Goal: Task Accomplishment & Management: Use online tool/utility

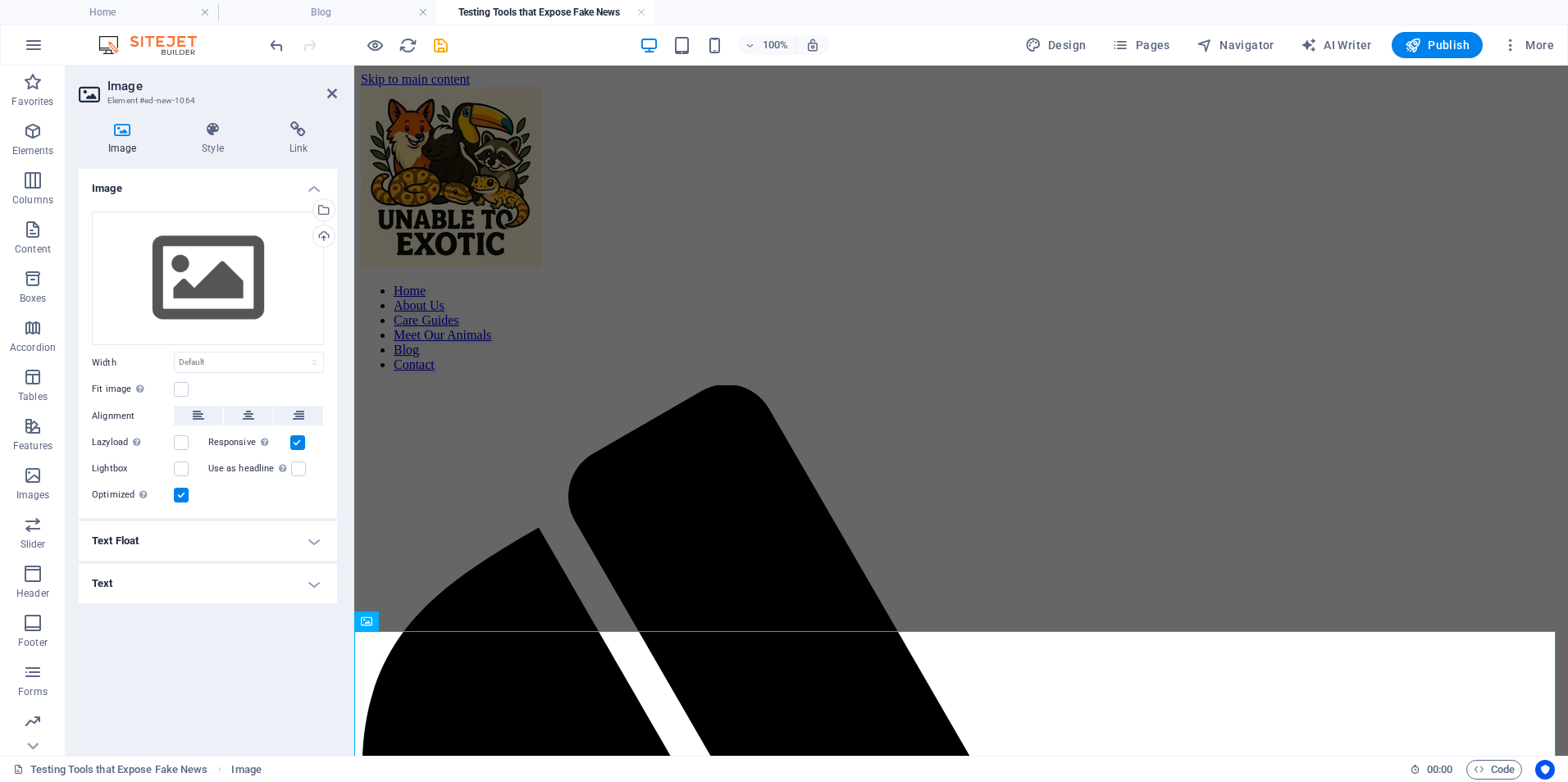
click at [338, 94] on aside "Image Element #ed-new-1064 Image Style Link Image Drag files here, click to cho…" at bounding box center [210, 411] width 289 height 690
click at [331, 90] on icon at bounding box center [332, 94] width 10 height 13
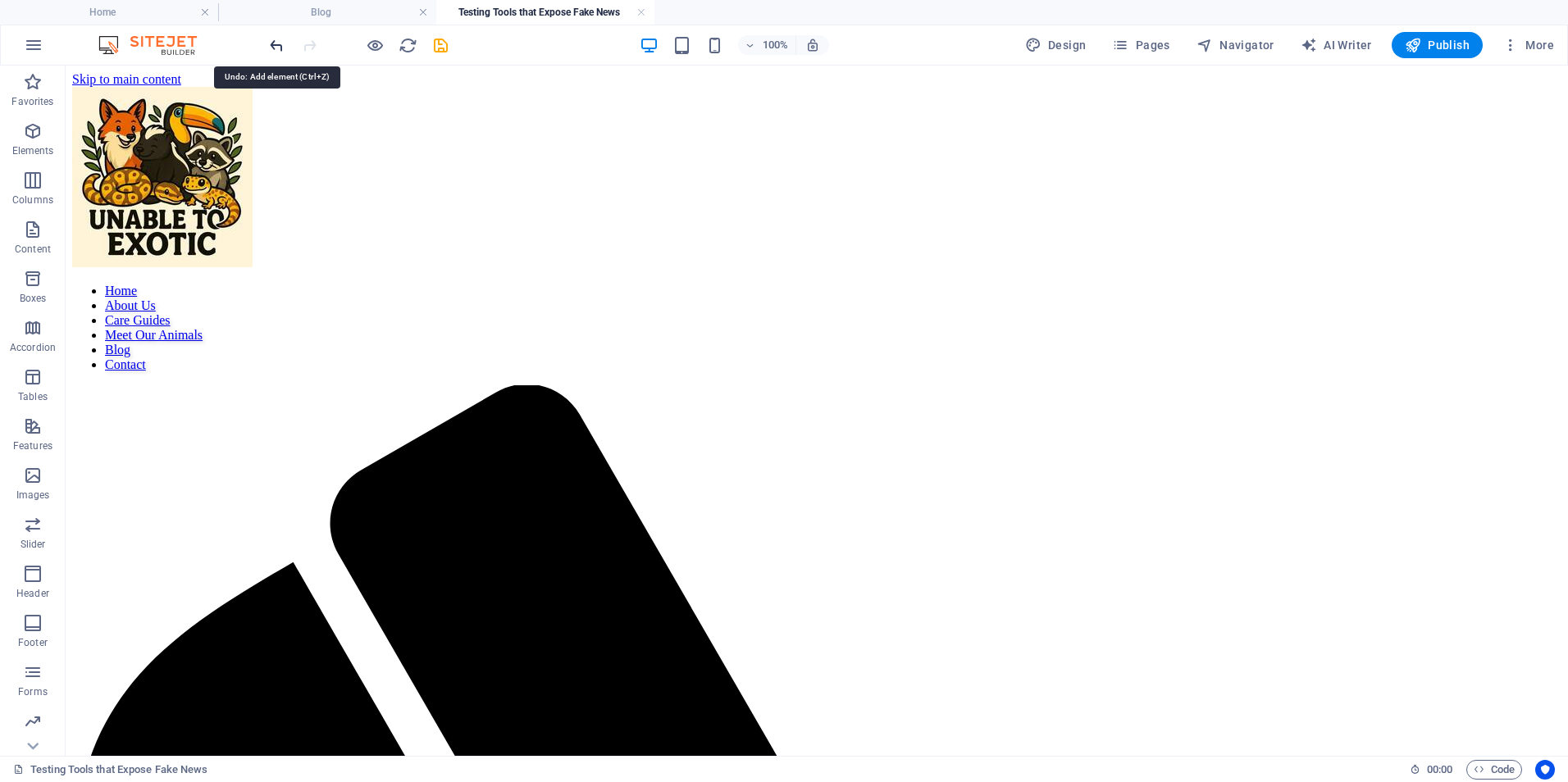
click at [277, 46] on icon "undo" at bounding box center [277, 46] width 19 height 19
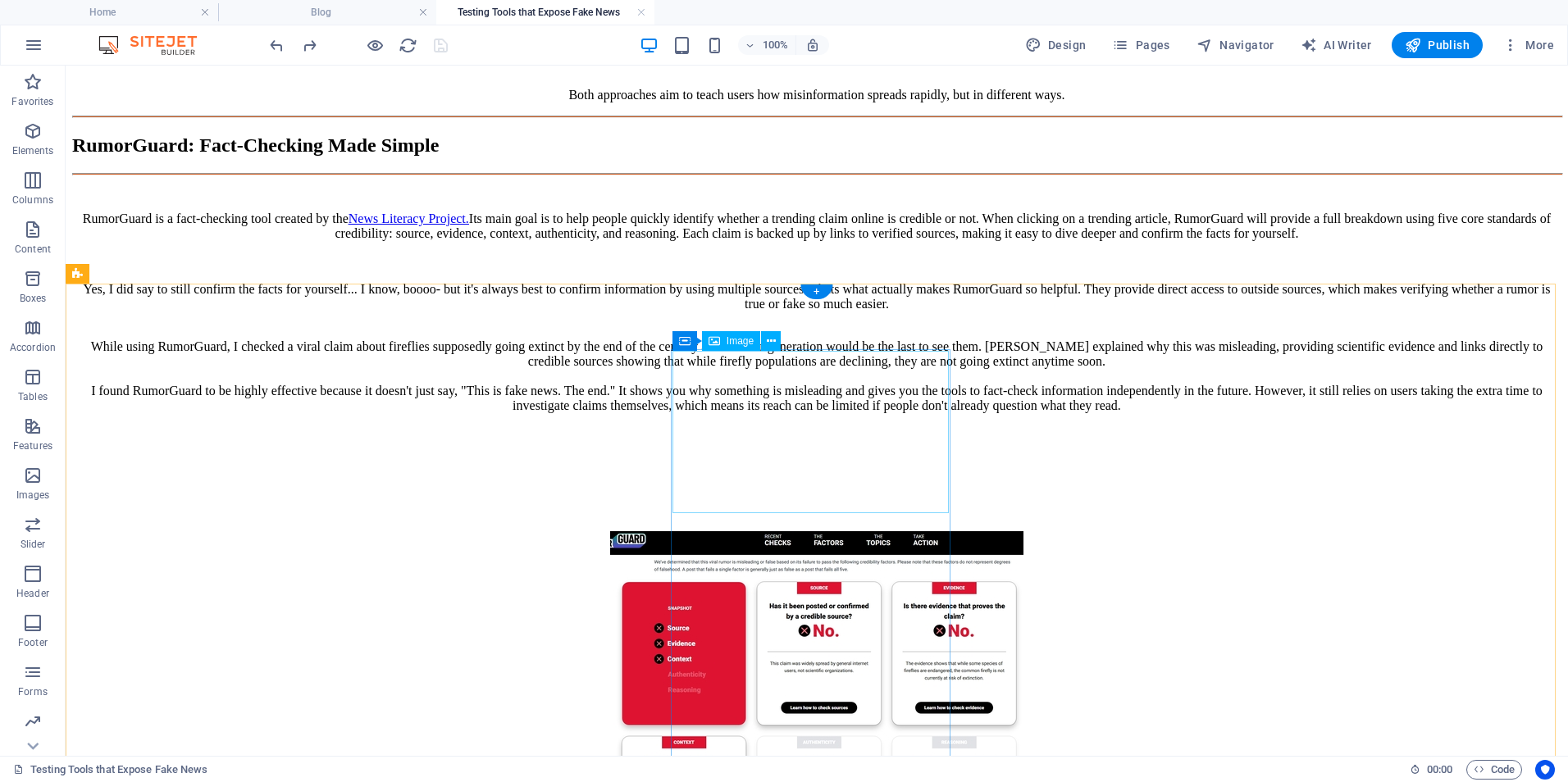
scroll to position [2405, 0]
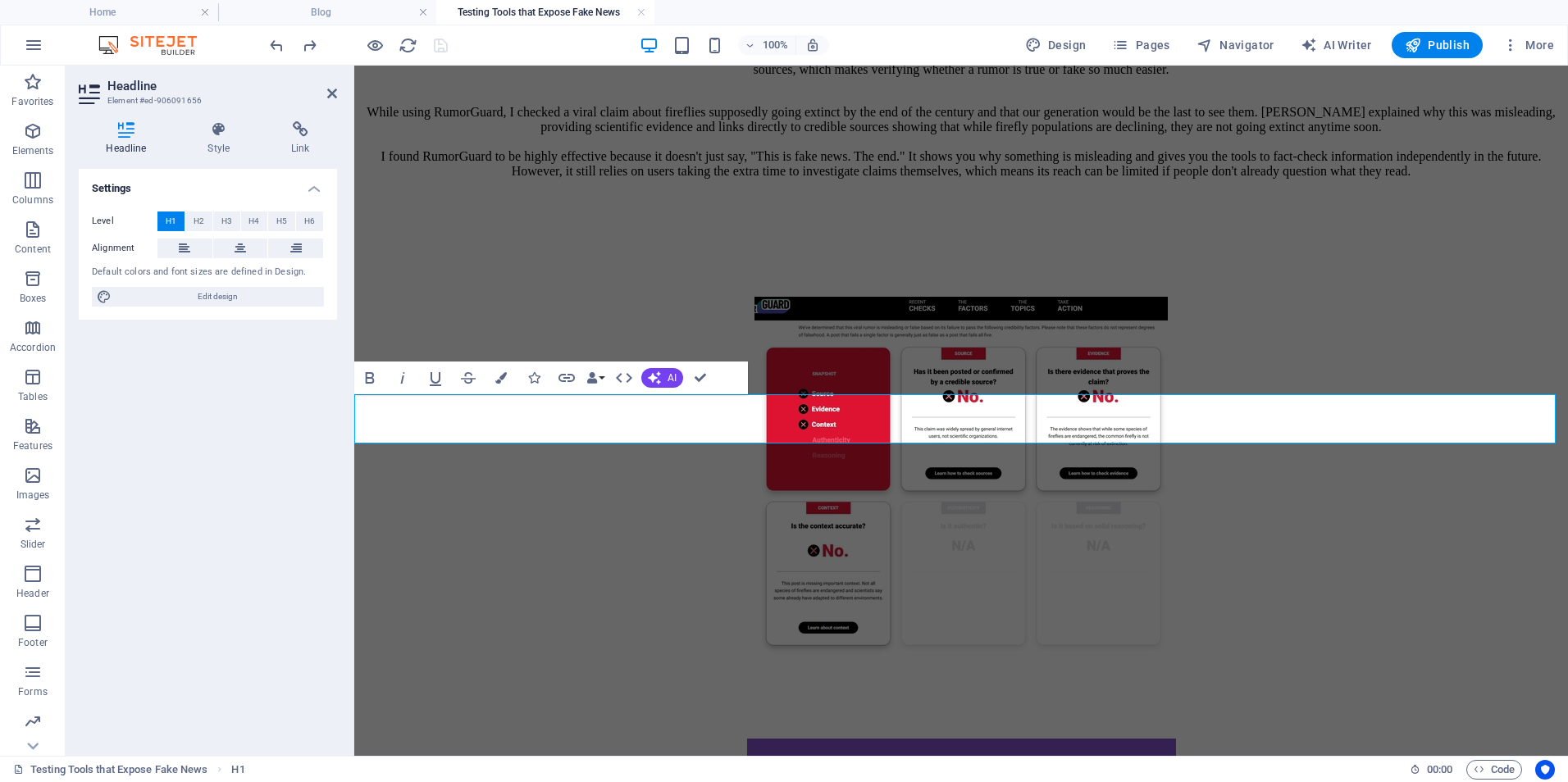
drag, startPoint x: 1151, startPoint y: 435, endPoint x: 1053, endPoint y: 468, distance: 103.4
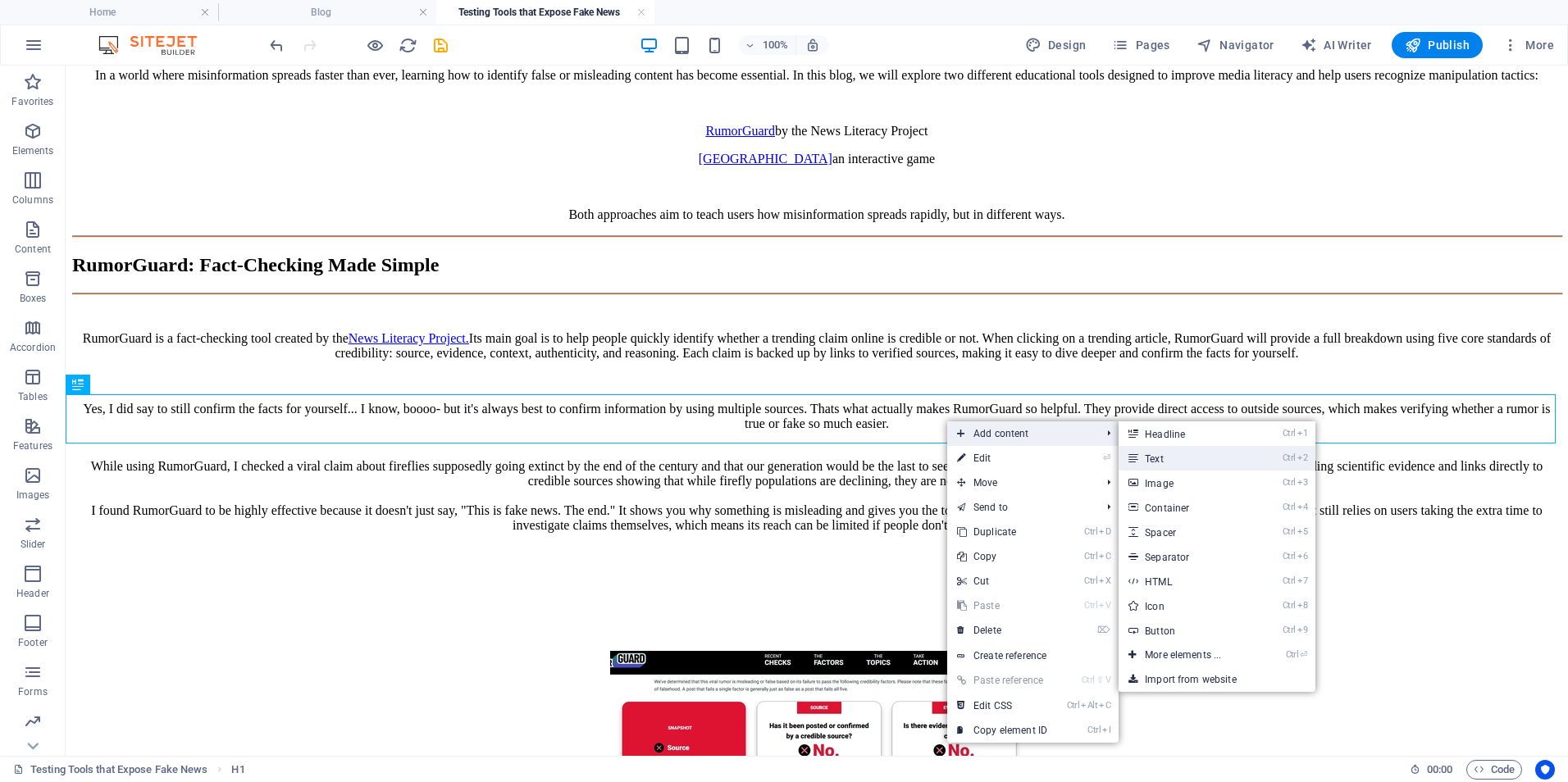
click at [1147, 458] on link "Ctrl 2 Text" at bounding box center [1186, 458] width 136 height 24
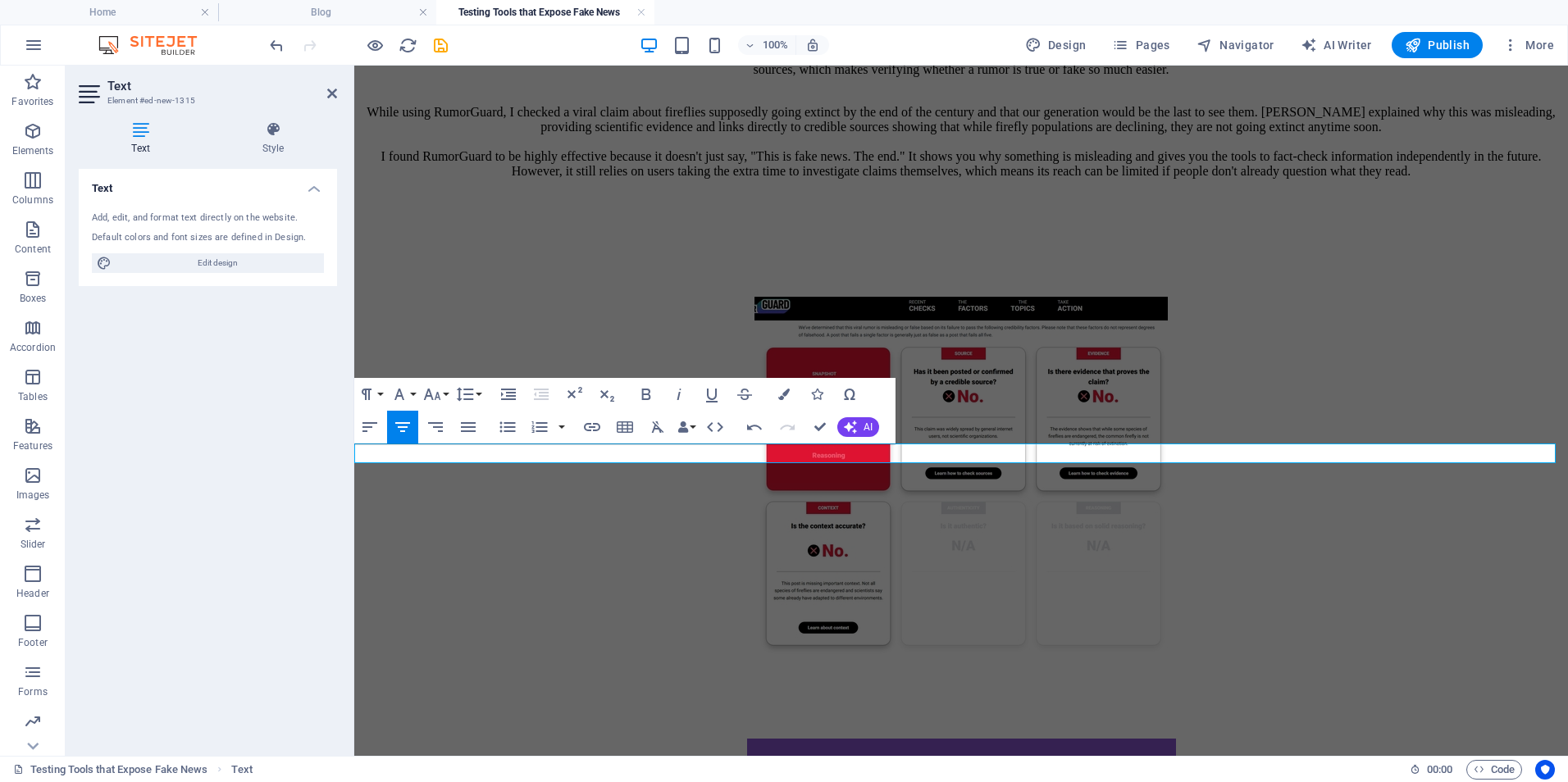
drag, startPoint x: 1369, startPoint y: 458, endPoint x: 1392, endPoint y: 452, distance: 23.8
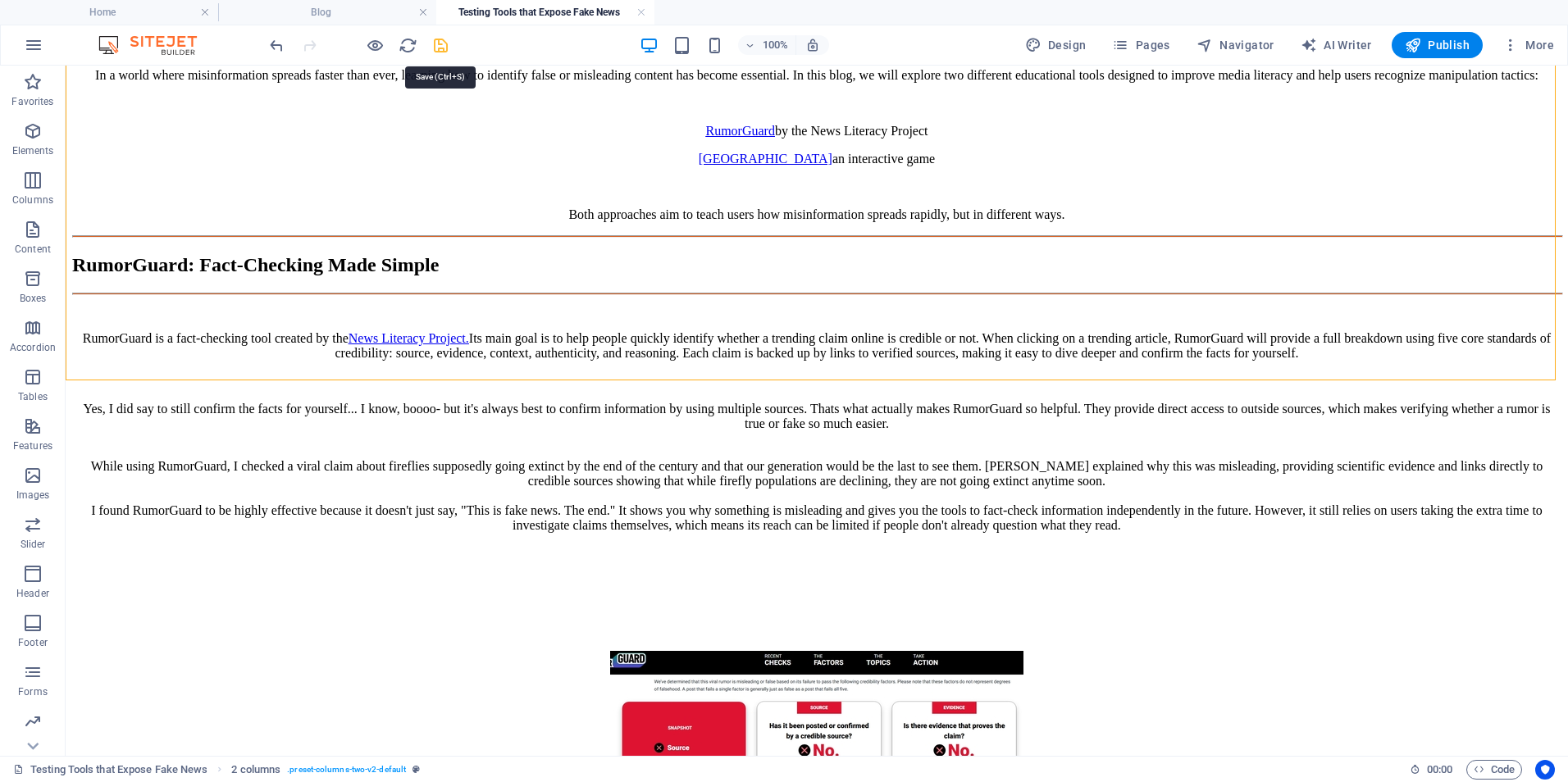
click at [449, 41] on icon "save" at bounding box center [440, 46] width 19 height 19
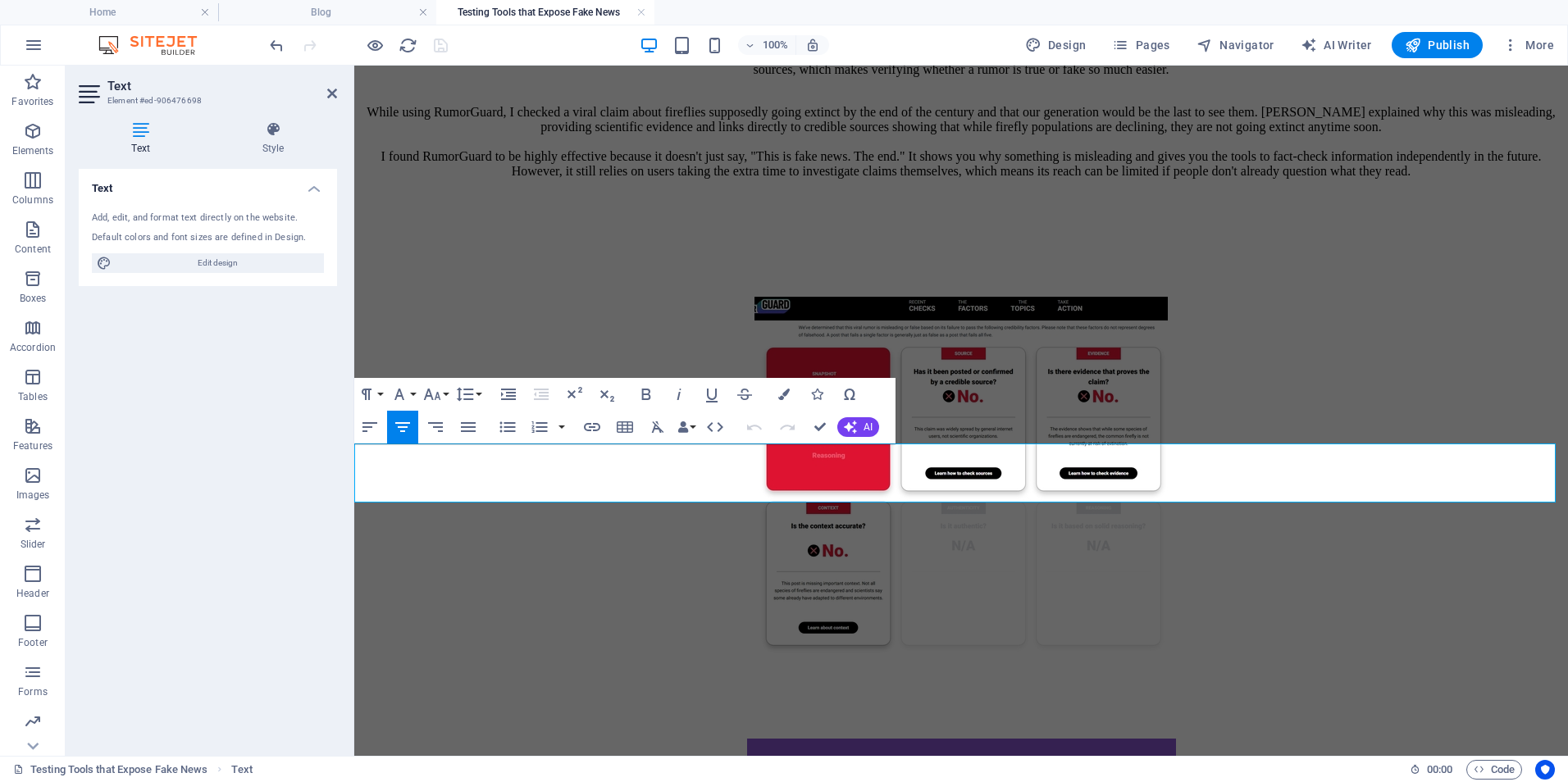
drag, startPoint x: 787, startPoint y: 458, endPoint x: 751, endPoint y: 461, distance: 36.1
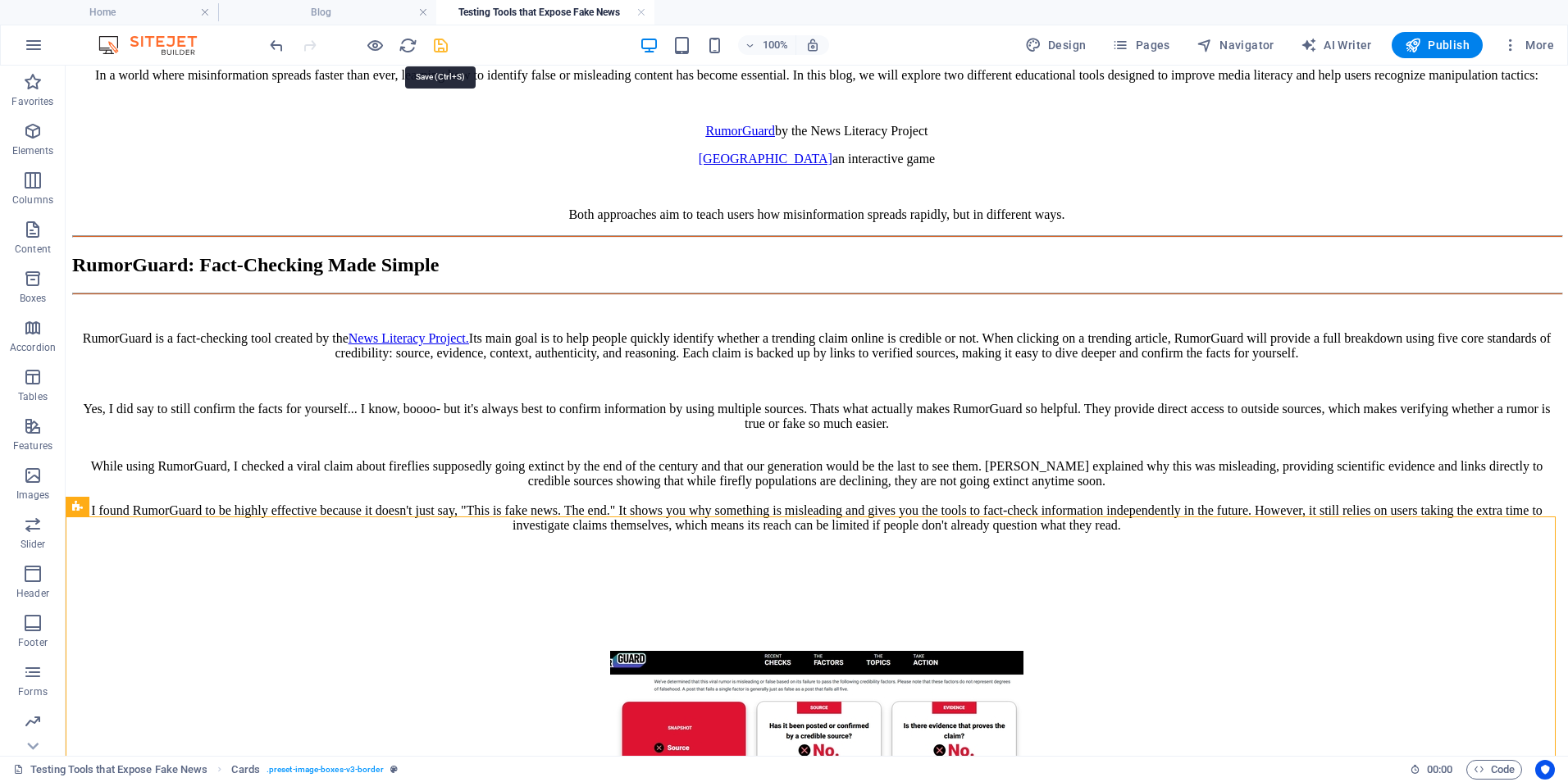
click at [444, 45] on icon "save" at bounding box center [440, 46] width 19 height 19
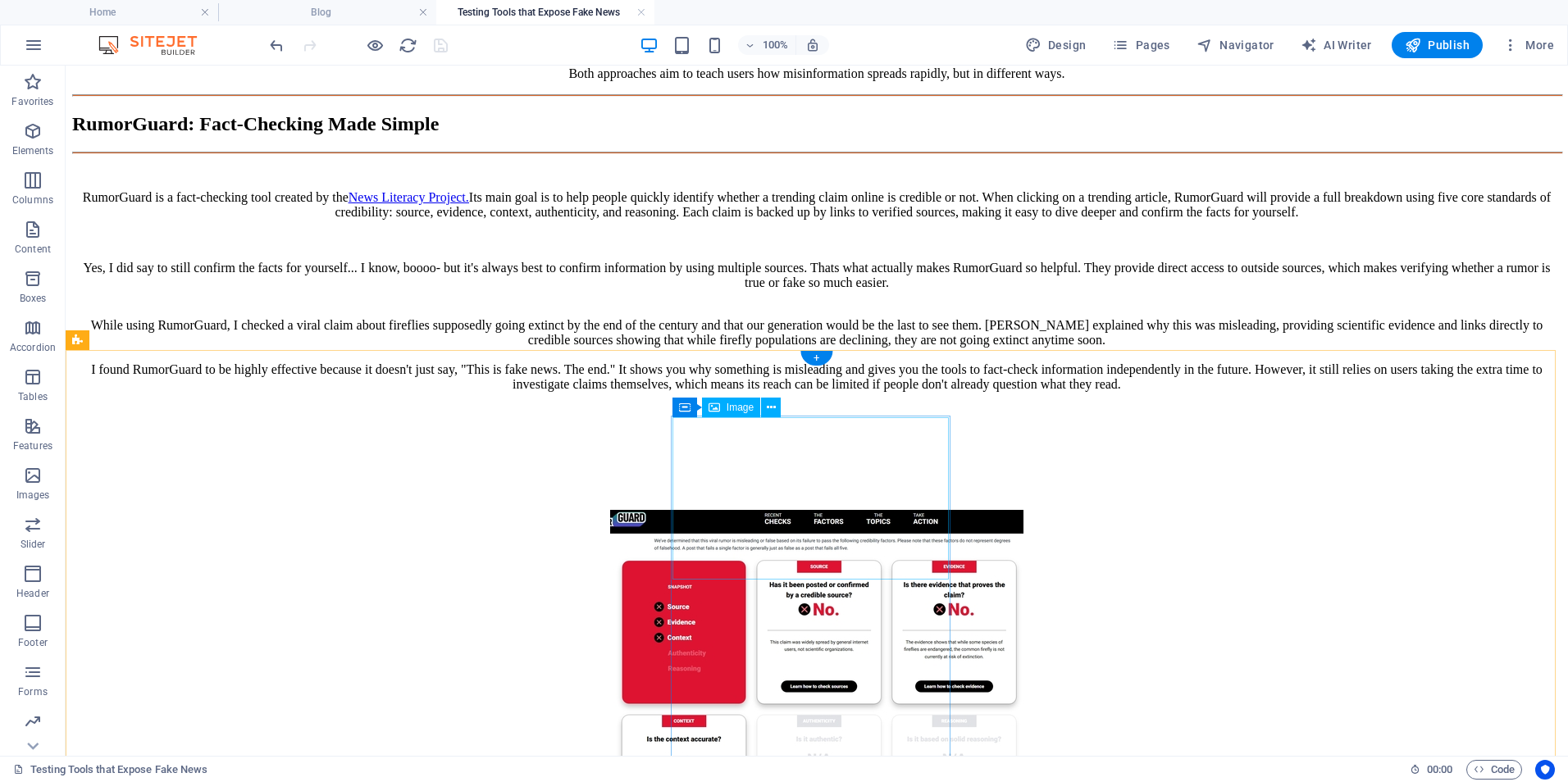
scroll to position [2843, 0]
